Goal: Task Accomplishment & Management: Manage account settings

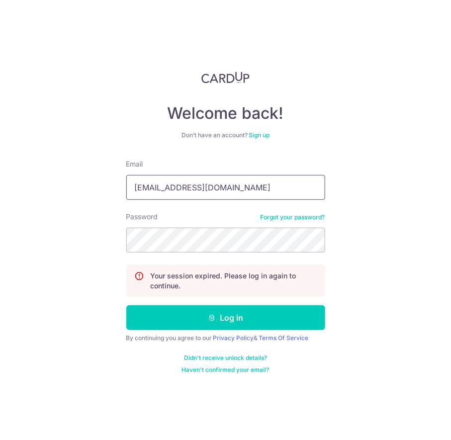
click at [238, 189] on input "nicholasleewt@gmail.com" at bounding box center [225, 187] width 199 height 25
type input "[EMAIL_ADDRESS][DOMAIN_NAME]"
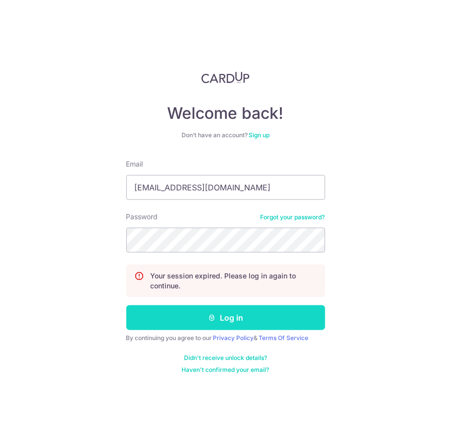
click at [234, 308] on button "Log in" at bounding box center [225, 317] width 199 height 25
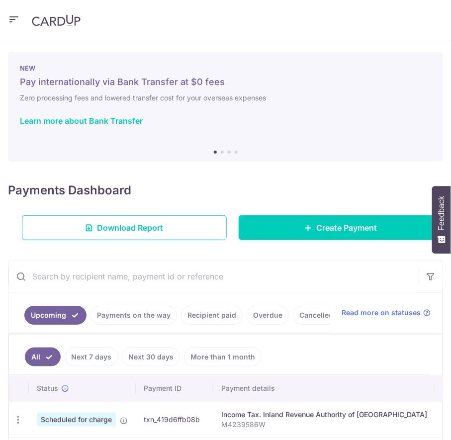
scroll to position [18, 0]
